Goal: Task Accomplishment & Management: Use online tool/utility

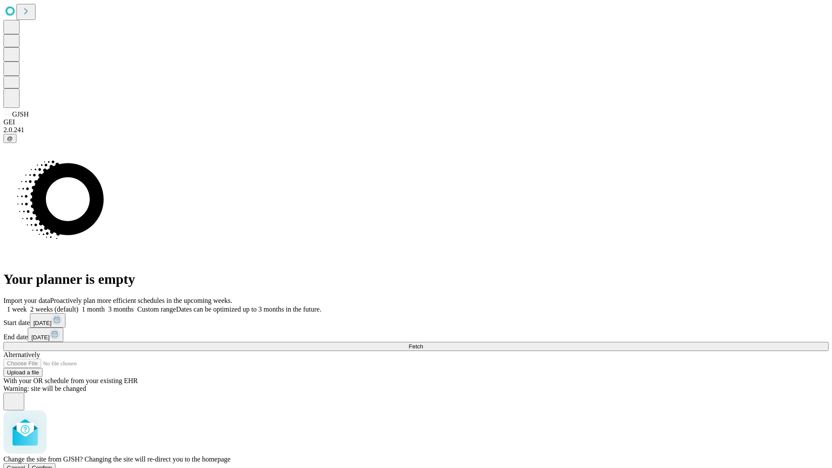
click at [52, 464] on span "Confirm" at bounding box center [42, 467] width 20 height 6
click at [105, 305] on label "1 month" at bounding box center [91, 308] width 26 height 7
click at [423, 343] on span "Fetch" at bounding box center [416, 346] width 14 height 6
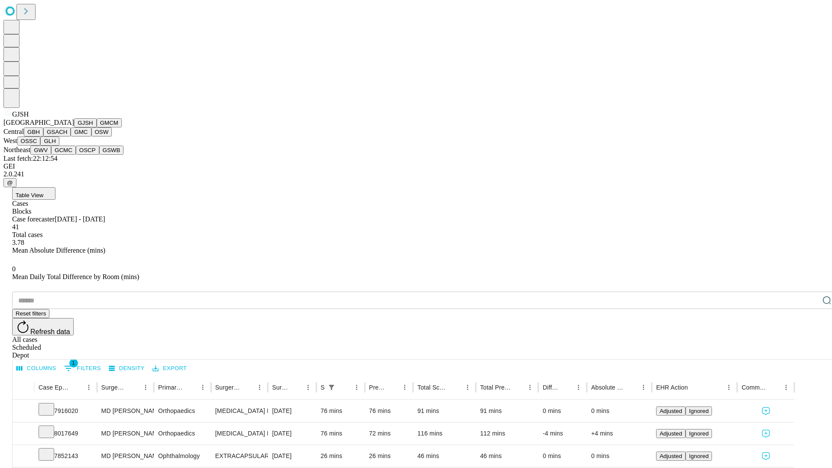
click at [97, 127] on button "GMCM" at bounding box center [109, 122] width 25 height 9
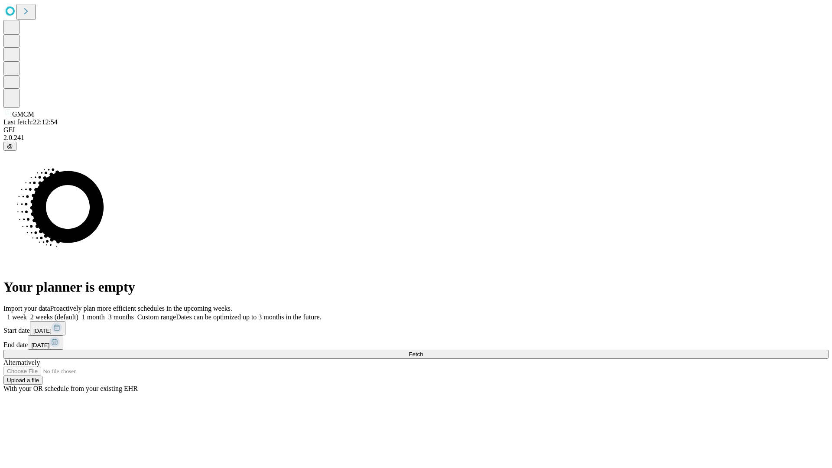
click at [423, 351] on span "Fetch" at bounding box center [416, 354] width 14 height 6
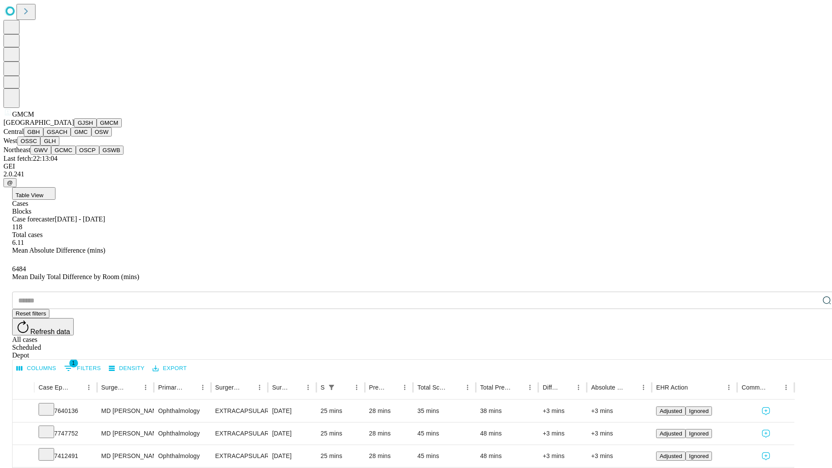
click at [43, 136] on button "GBH" at bounding box center [33, 131] width 19 height 9
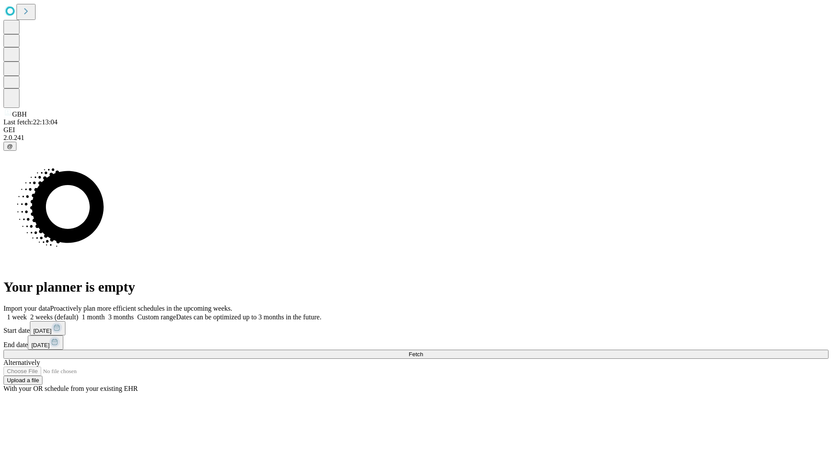
click at [105, 313] on label "1 month" at bounding box center [91, 316] width 26 height 7
click at [423, 351] on span "Fetch" at bounding box center [416, 354] width 14 height 6
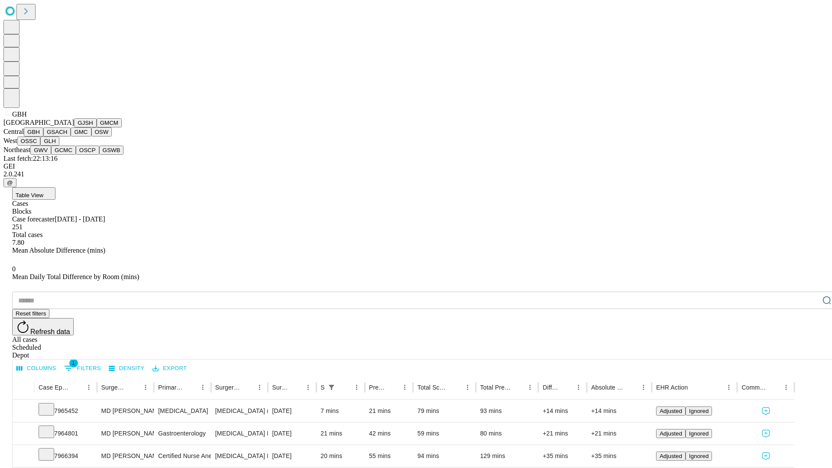
click at [67, 136] on button "GSACH" at bounding box center [56, 131] width 27 height 9
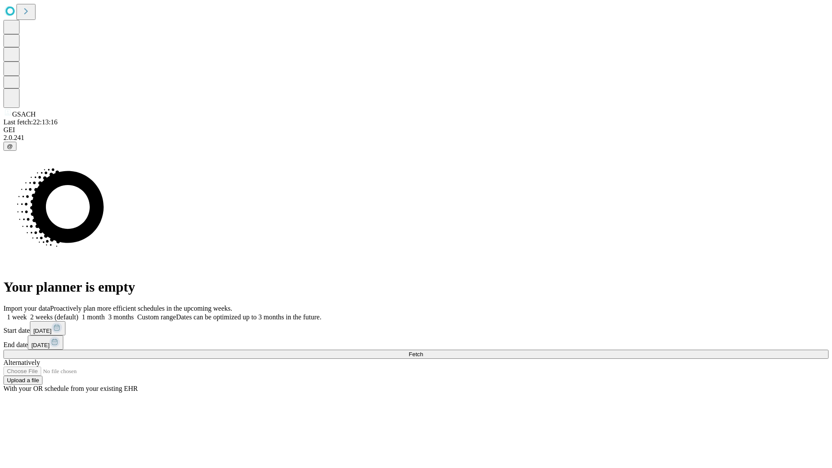
click at [105, 313] on label "1 month" at bounding box center [91, 316] width 26 height 7
click at [423, 351] on span "Fetch" at bounding box center [416, 354] width 14 height 6
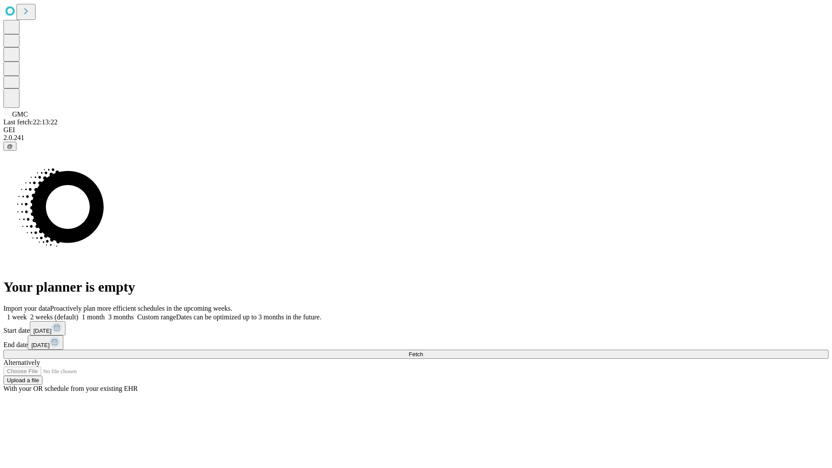
click at [105, 313] on label "1 month" at bounding box center [91, 316] width 26 height 7
click at [423, 351] on span "Fetch" at bounding box center [416, 354] width 14 height 6
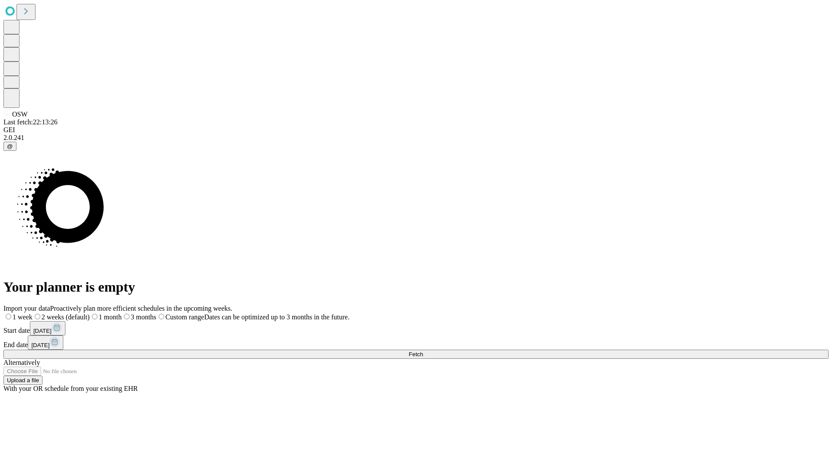
click at [423, 351] on span "Fetch" at bounding box center [416, 354] width 14 height 6
click at [105, 313] on label "1 month" at bounding box center [91, 316] width 26 height 7
click at [423, 351] on span "Fetch" at bounding box center [416, 354] width 14 height 6
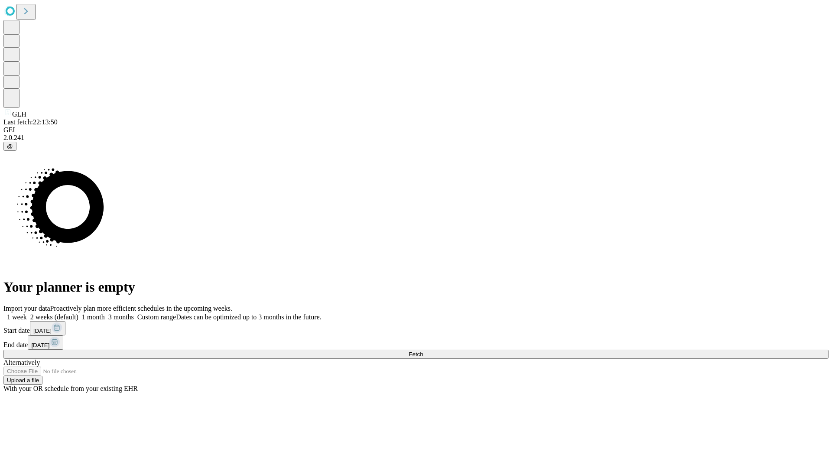
click at [105, 313] on label "1 month" at bounding box center [91, 316] width 26 height 7
click at [423, 351] on span "Fetch" at bounding box center [416, 354] width 14 height 6
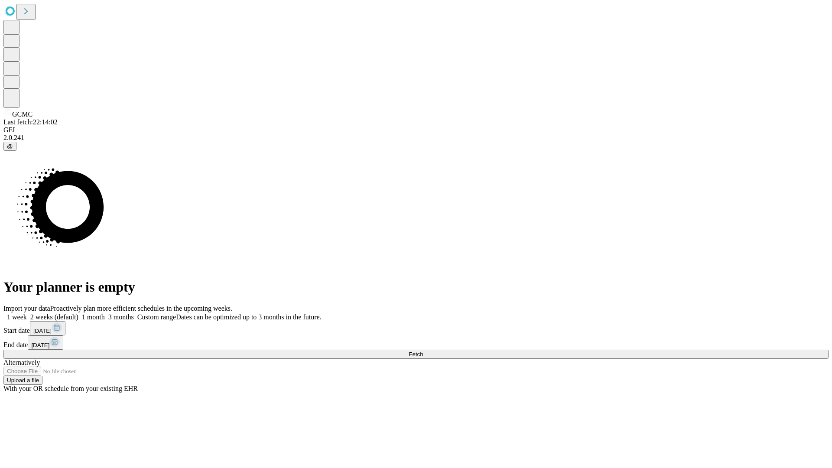
click at [105, 313] on label "1 month" at bounding box center [91, 316] width 26 height 7
click at [423, 351] on span "Fetch" at bounding box center [416, 354] width 14 height 6
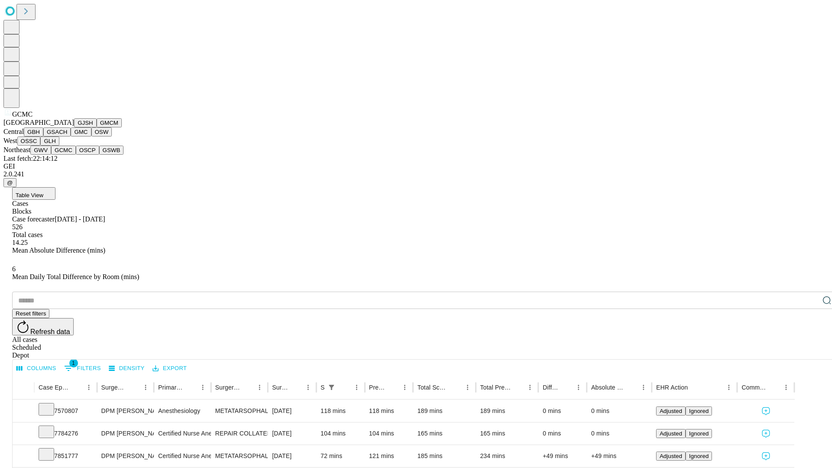
click at [76, 155] on button "OSCP" at bounding box center [87, 150] width 23 height 9
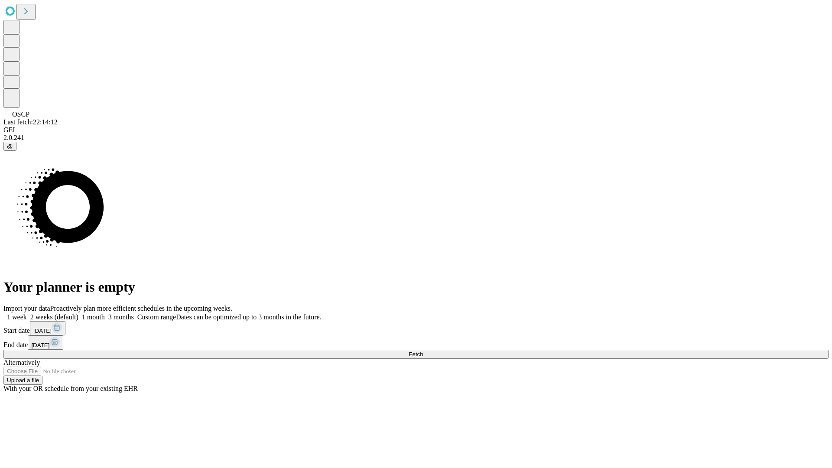
click at [105, 313] on label "1 month" at bounding box center [91, 316] width 26 height 7
click at [423, 351] on span "Fetch" at bounding box center [416, 354] width 14 height 6
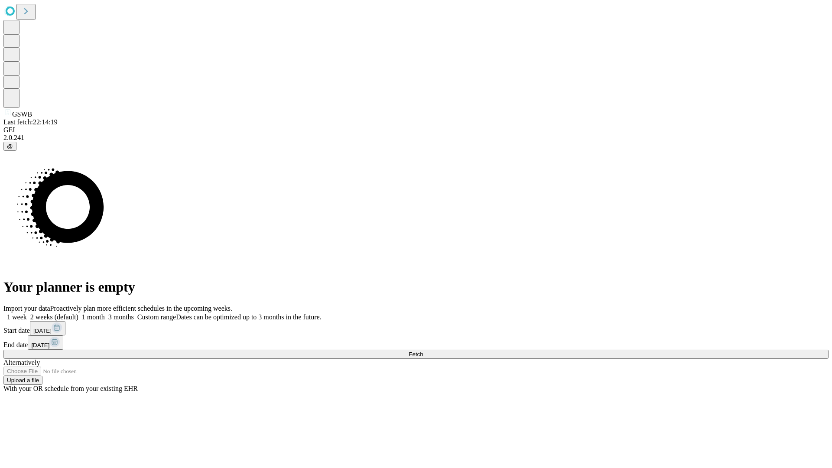
click at [105, 313] on label "1 month" at bounding box center [91, 316] width 26 height 7
click at [423, 351] on span "Fetch" at bounding box center [416, 354] width 14 height 6
